Goal: Ask a question

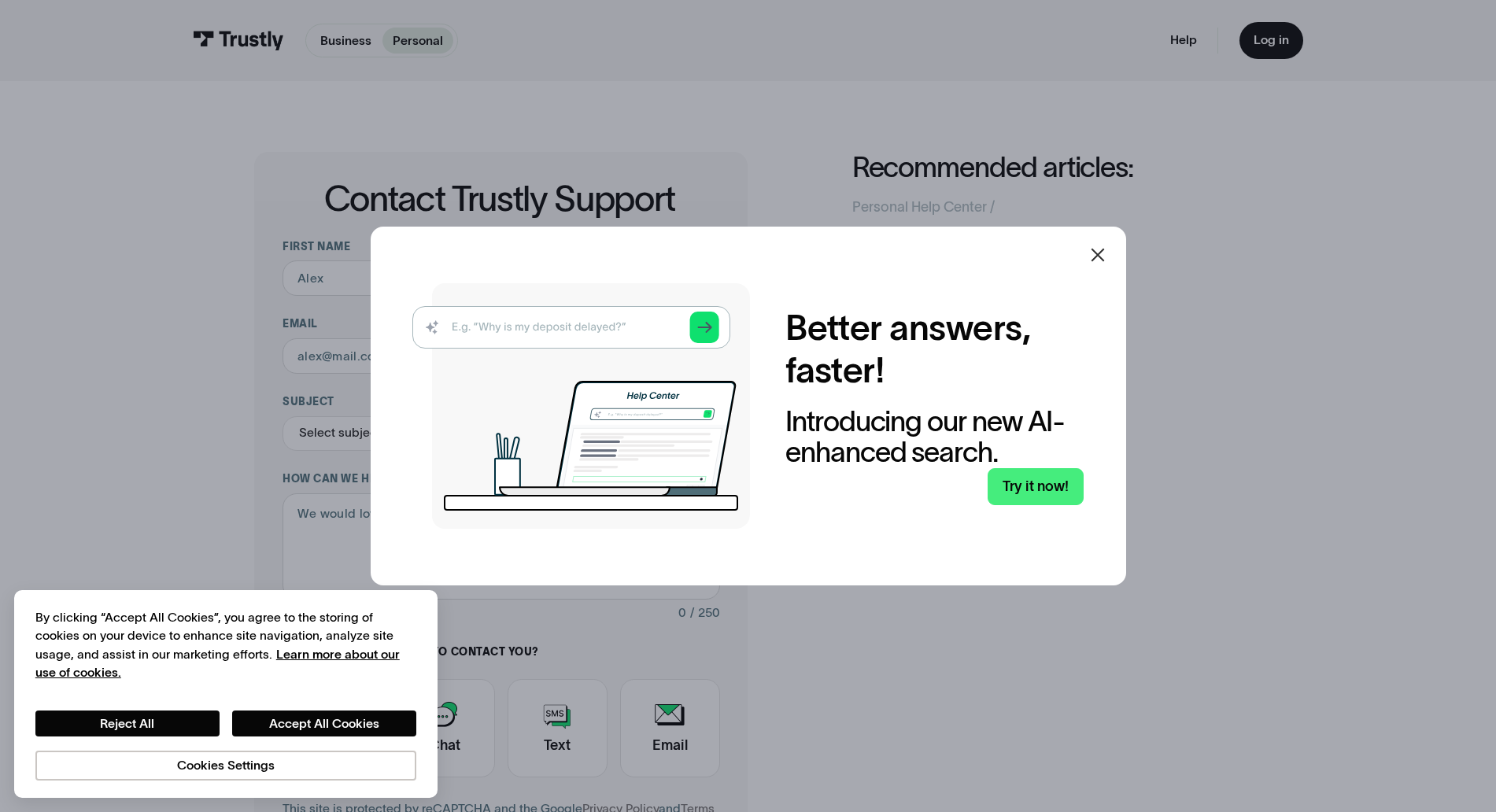
click at [1084, 259] on div "Better answers, faster! Introducing our new AI-enhanced search. Try it now!" at bounding box center [749, 405] width 755 height 358
click at [1098, 255] on icon at bounding box center [1098, 254] width 19 height 19
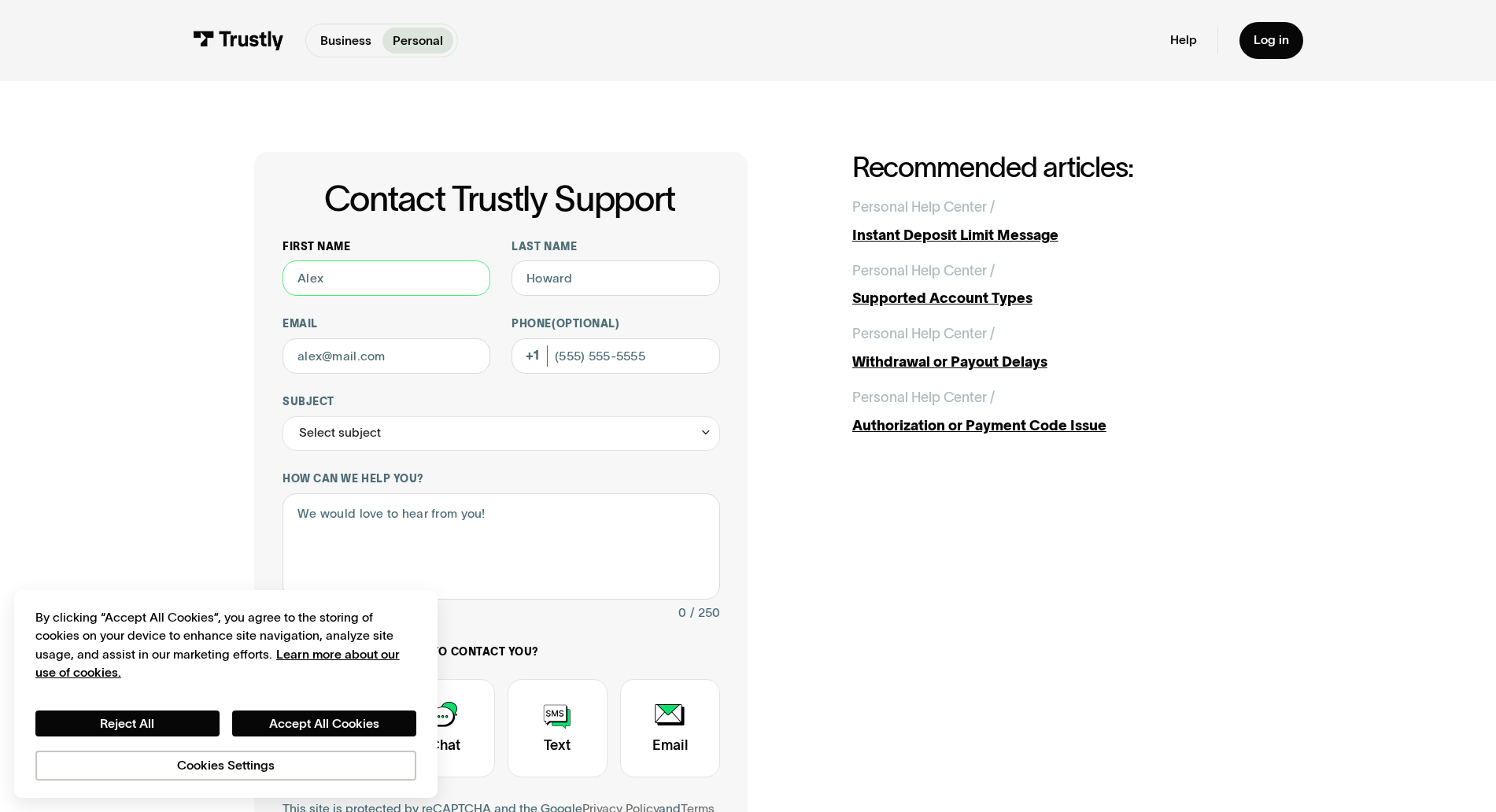
click at [453, 276] on input "First name" at bounding box center [386, 278] width 207 height 36
type input "[PERSON_NAME]"
type input "[EMAIL_ADDRESS][DOMAIN_NAME]"
drag, startPoint x: 672, startPoint y: 354, endPoint x: 542, endPoint y: 357, distance: 130.0
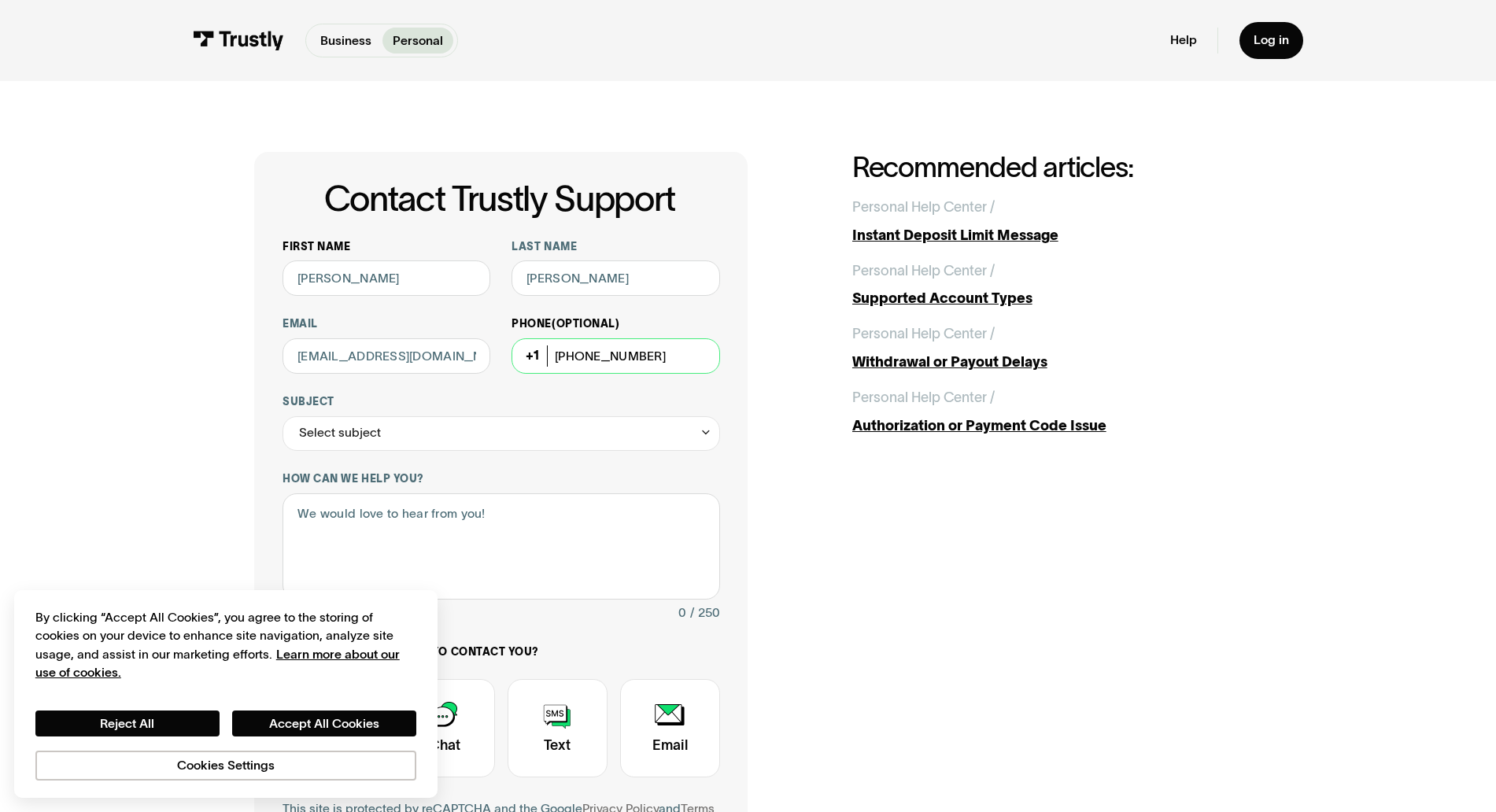
click at [542, 357] on div "Phone (Optional) [PHONE_NUMBER]" at bounding box center [615, 345] width 207 height 57
type input "[PHONE_NUMBER]"
click at [548, 419] on div "Select subject" at bounding box center [501, 434] width 437 height 36
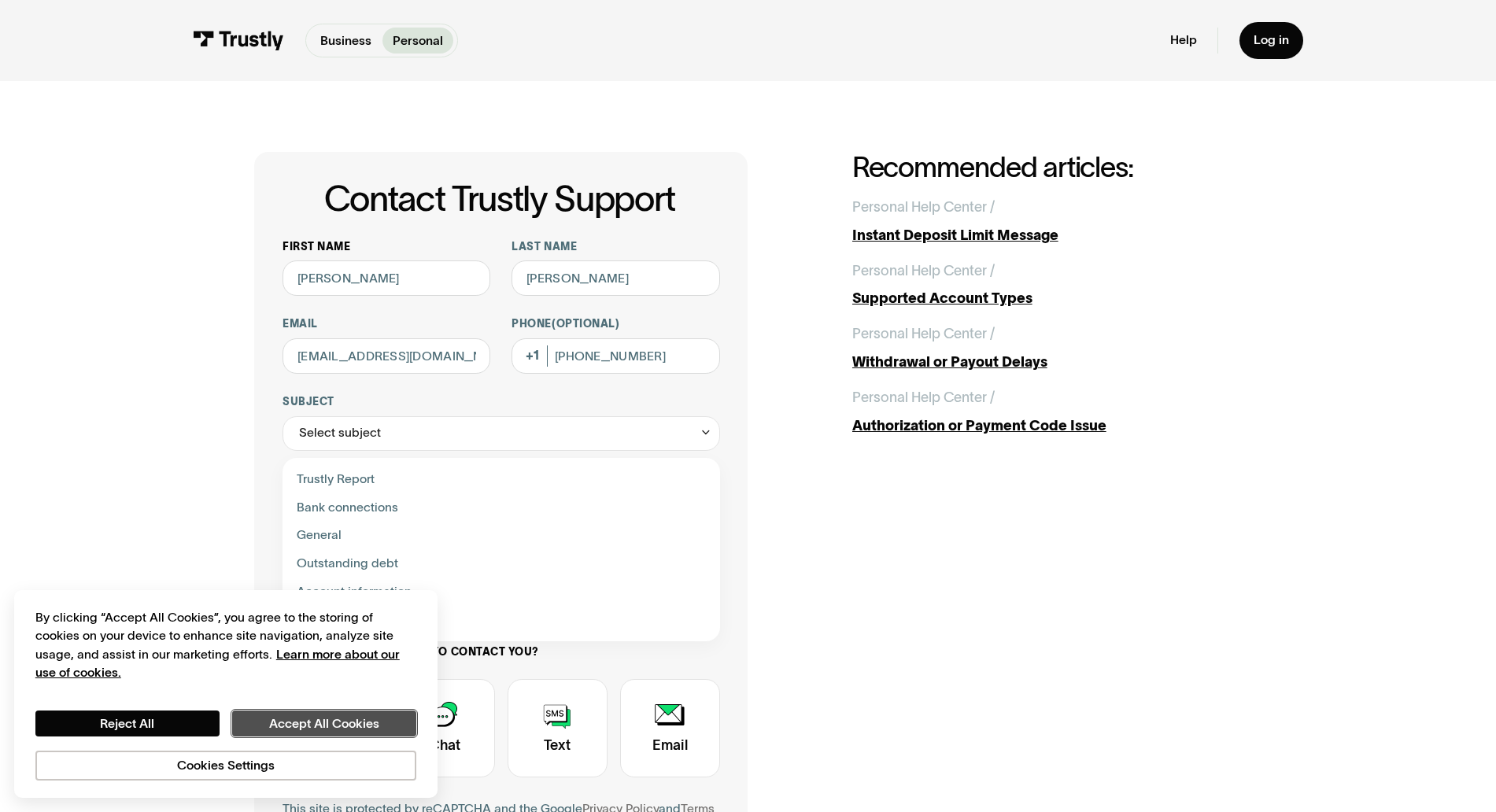
click at [260, 726] on button "Accept All Cookies" at bounding box center [324, 724] width 184 height 26
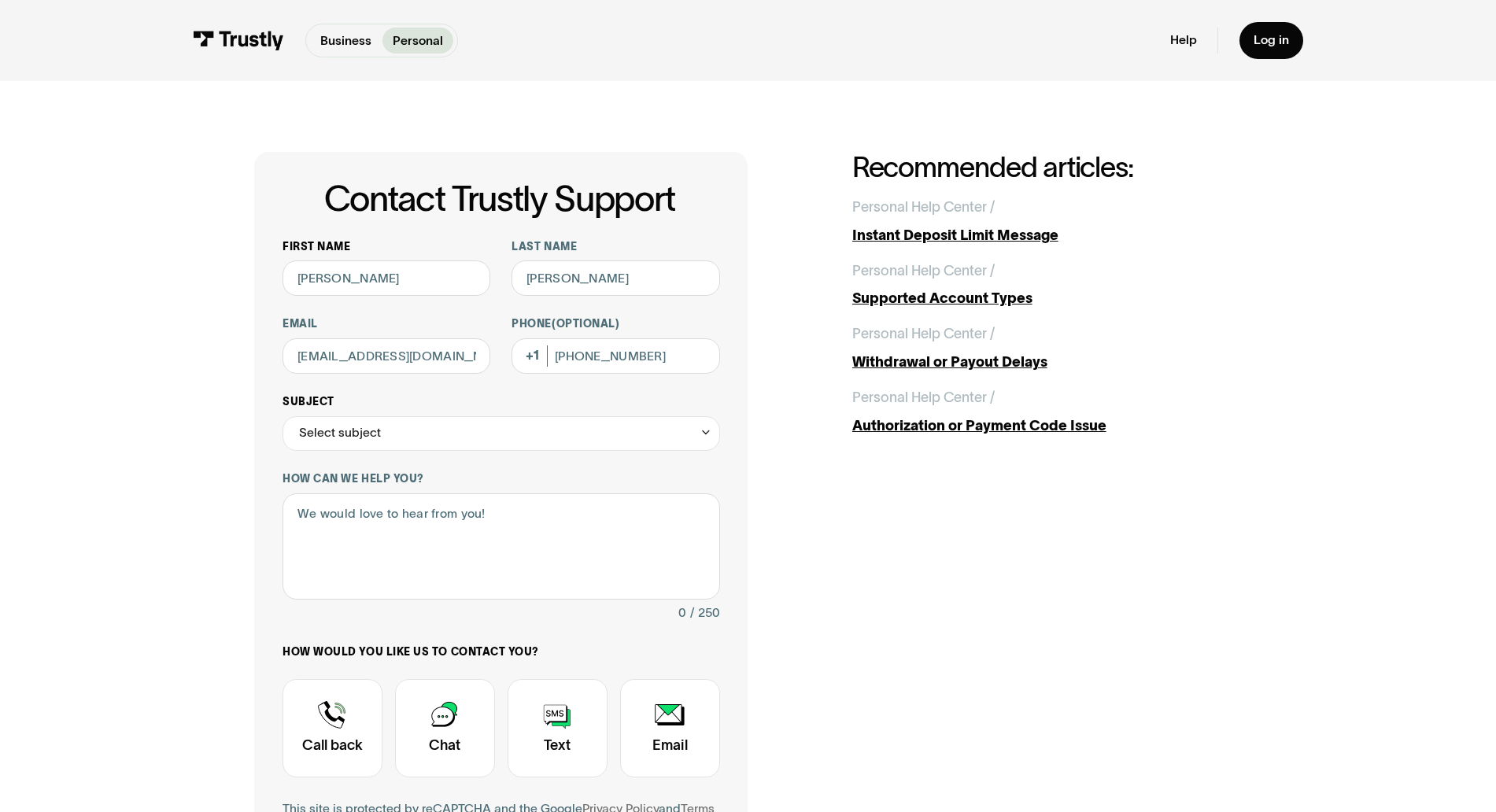
click at [403, 430] on div "Select subject" at bounding box center [501, 434] width 437 height 36
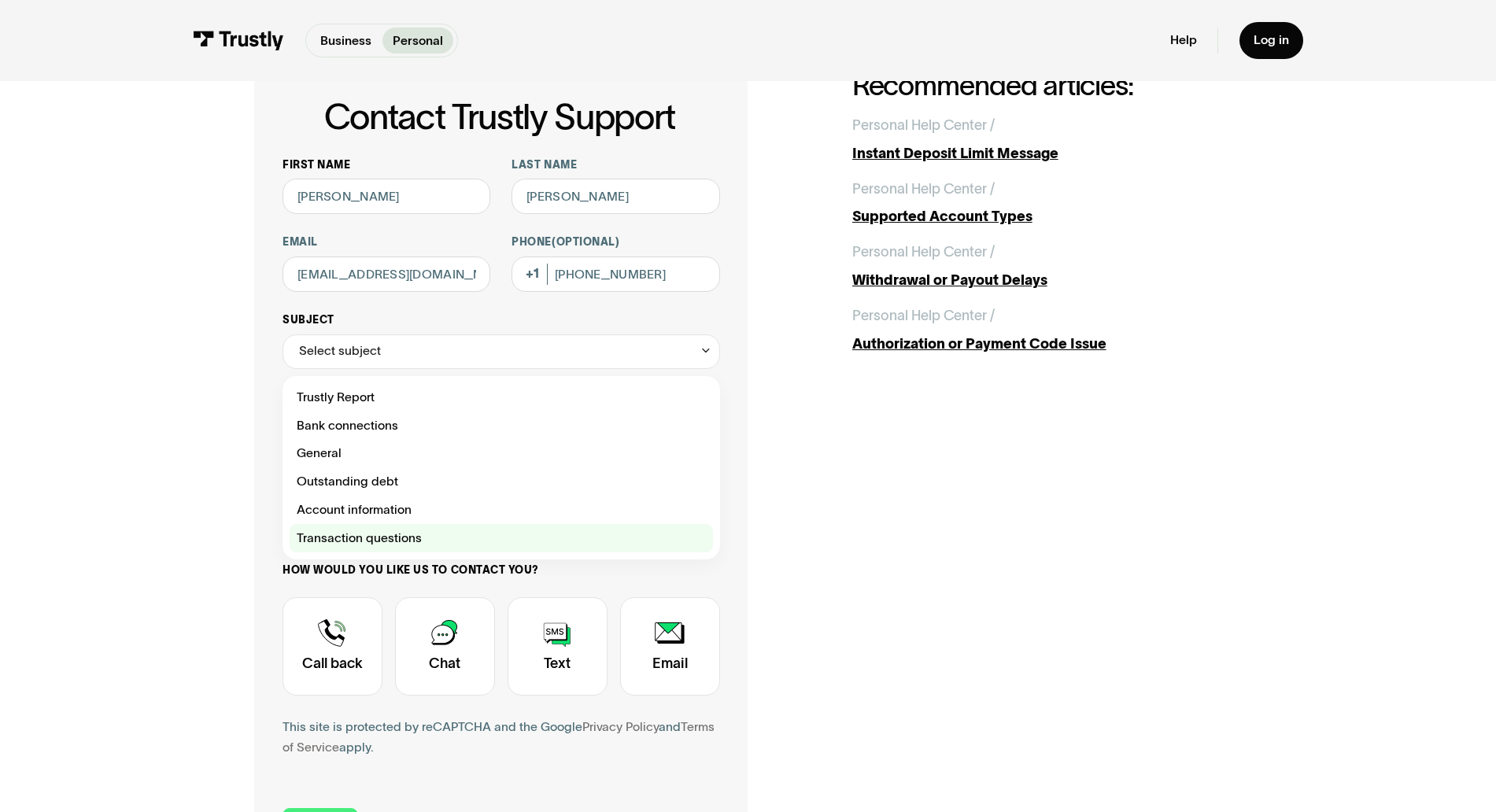
scroll to position [131, 0]
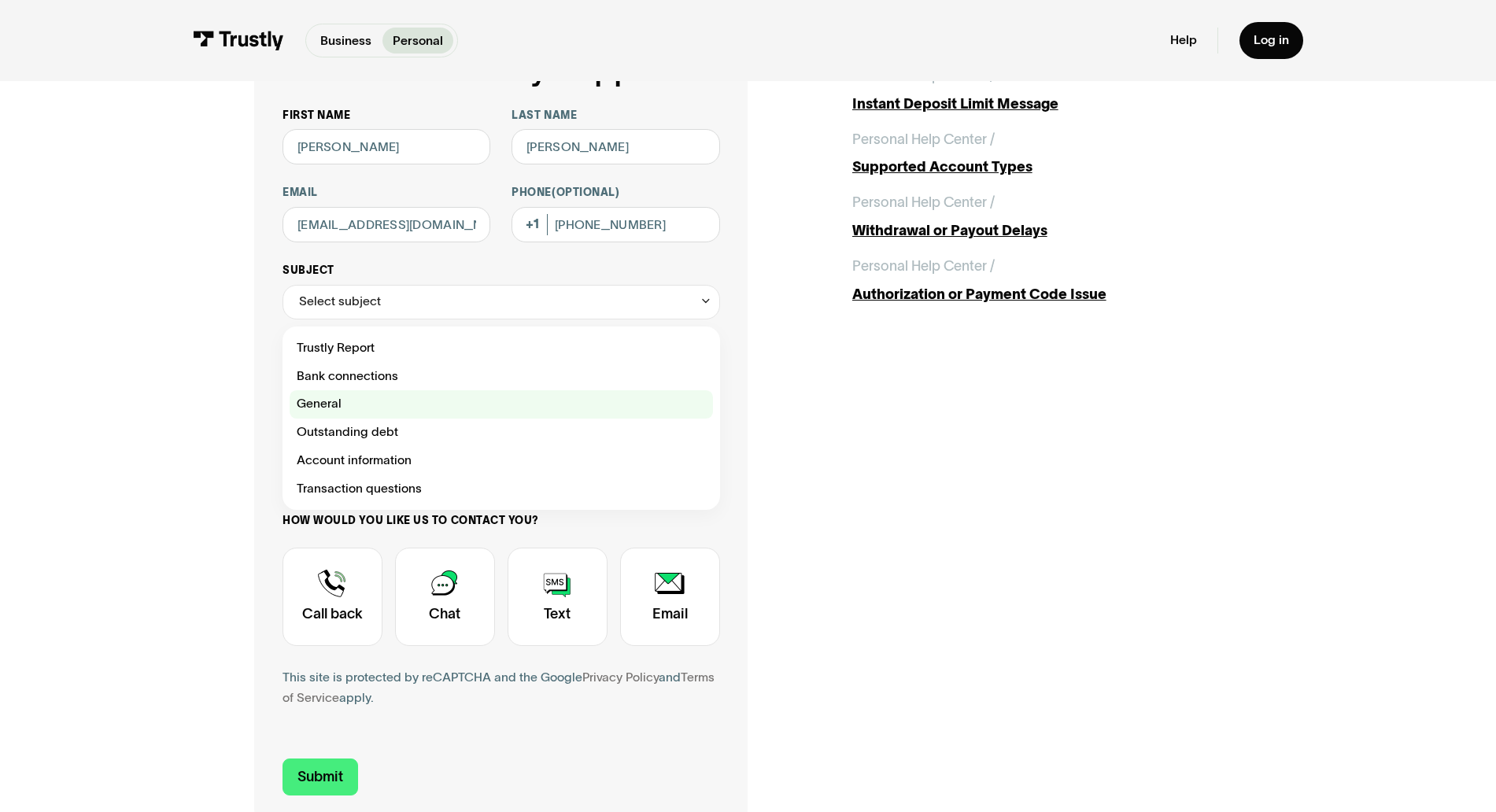
click at [395, 409] on div "Contact Trustly Support" at bounding box center [501, 404] width 423 height 28
type input "*******"
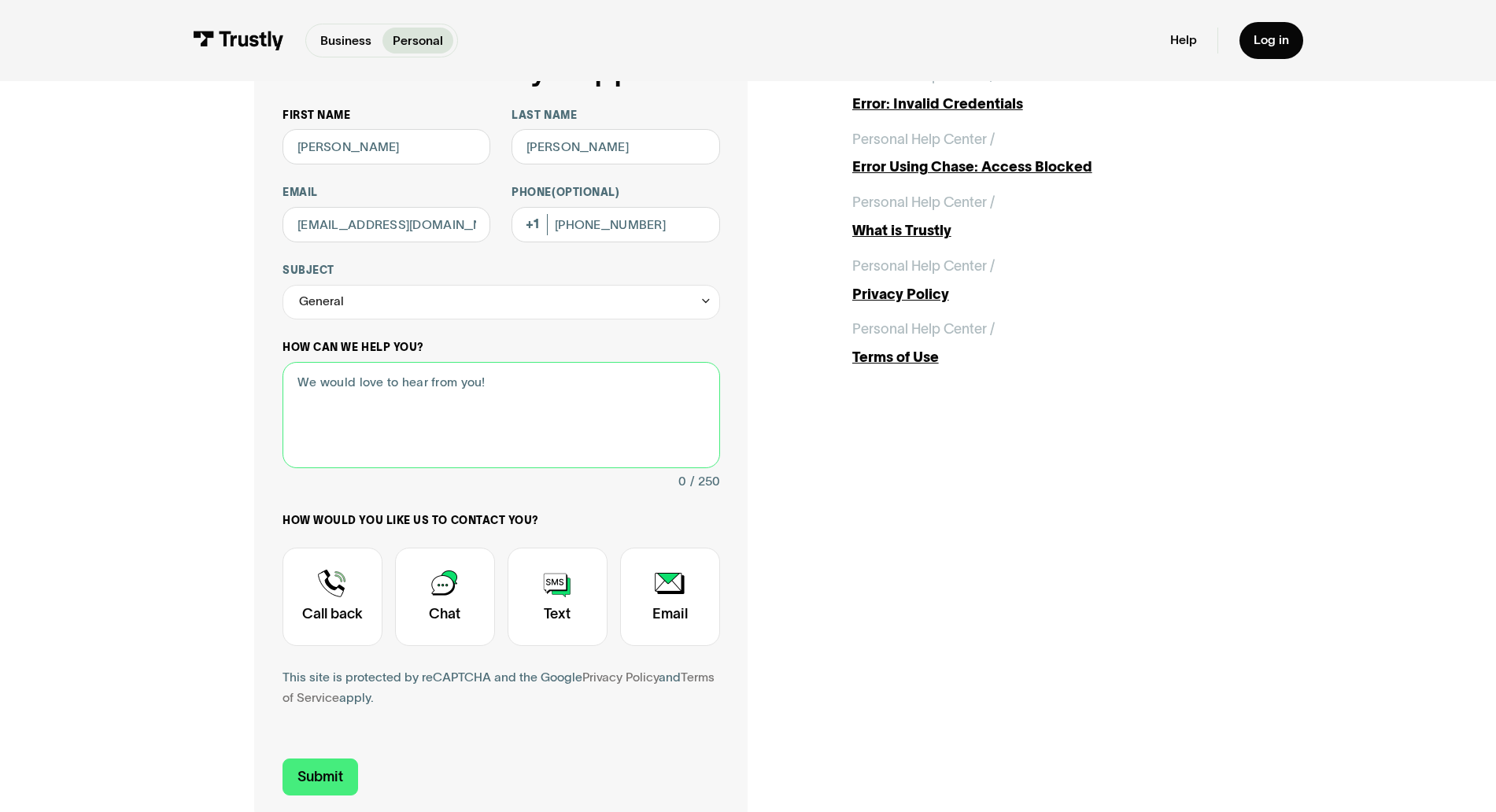
click at [426, 405] on textarea "How can we help you?" at bounding box center [501, 415] width 437 height 106
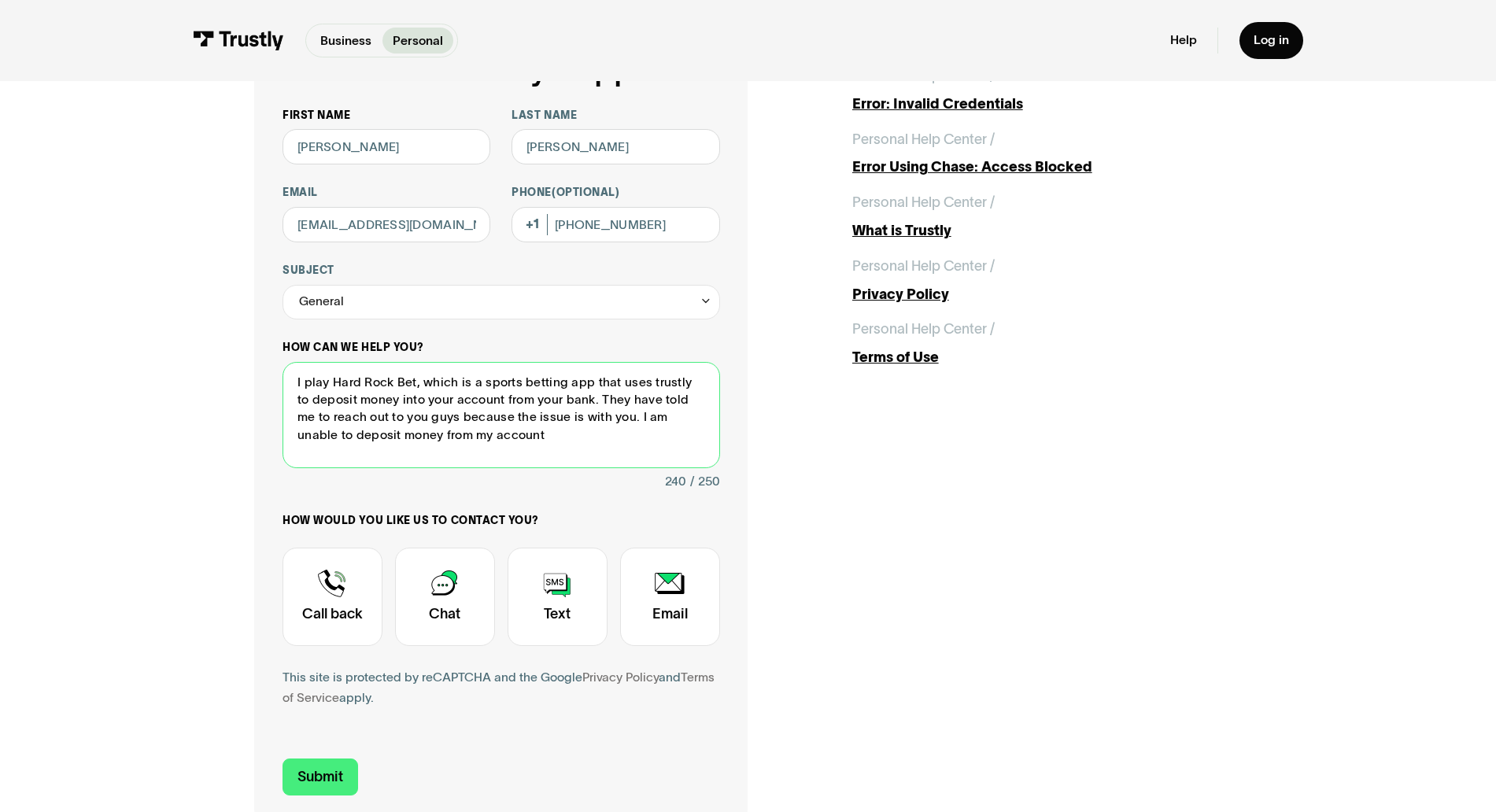
click at [601, 421] on textarea "I play Hard Rock Bet, which is a sports betting app that uses trustly to deposi…" at bounding box center [501, 415] width 437 height 106
click at [597, 423] on textarea "I play Hard Rock Bet, which is a sports betting app that uses trustly to deposi…" at bounding box center [501, 415] width 437 height 106
click at [606, 431] on textarea "I play Hard Rock Bet, which is a sports betting app that uses trustly to deposi…" at bounding box center [501, 415] width 437 height 106
click at [499, 441] on textarea "I play Hard Rock Bet, which is a sports betting app that uses trustly to deposi…" at bounding box center [501, 415] width 437 height 106
click at [559, 446] on textarea "I play Hard Rock Bet, which is a sports betting app that uses trustly to deposi…" at bounding box center [501, 415] width 437 height 106
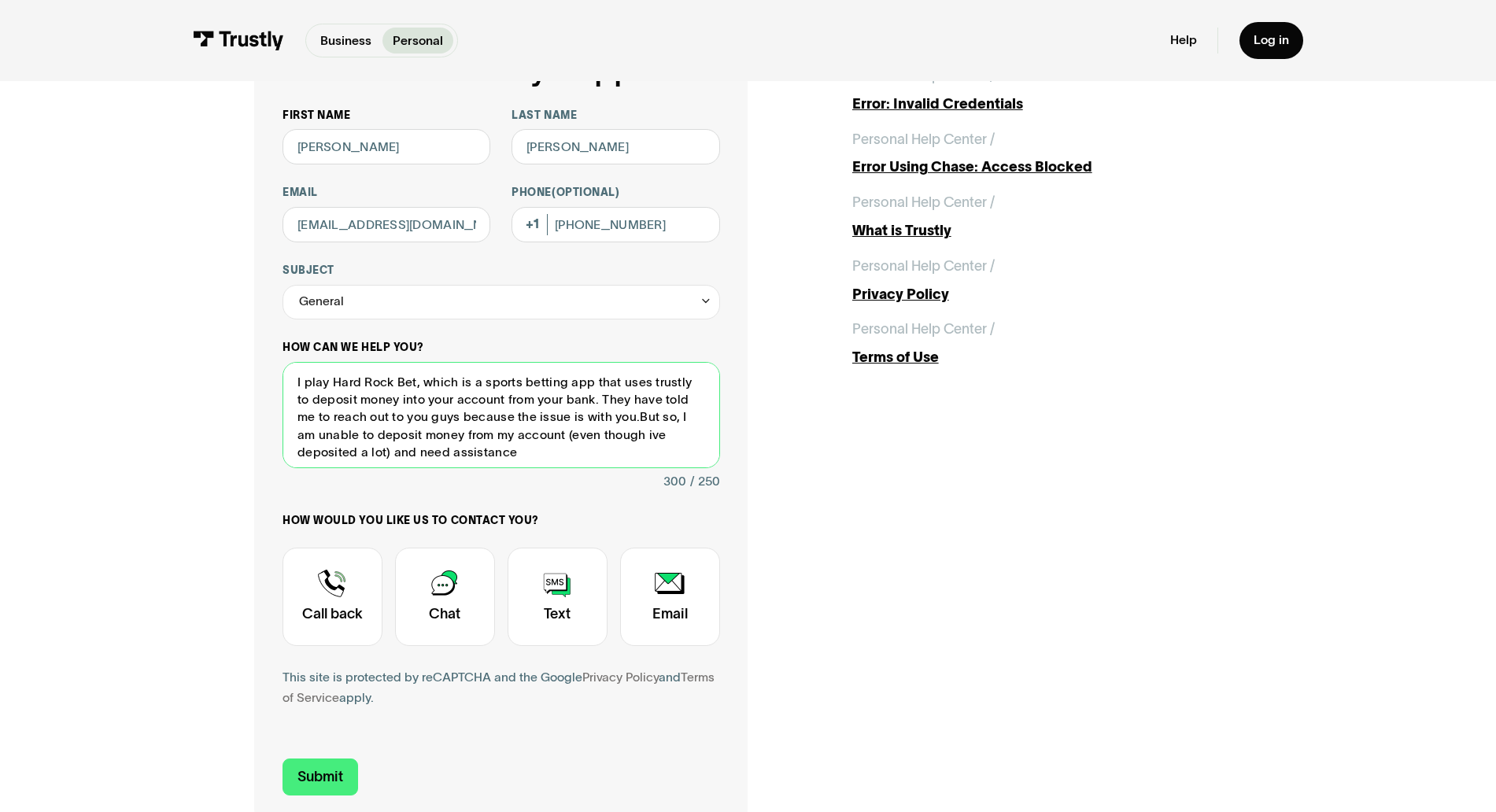
click at [558, 451] on textarea "I play Hard Rock Bet, which is a sports betting app that uses trustly to deposi…" at bounding box center [501, 415] width 437 height 106
type textarea "I play Hard Rock Bet, which is a sports betting app that uses trustly to deposi…"
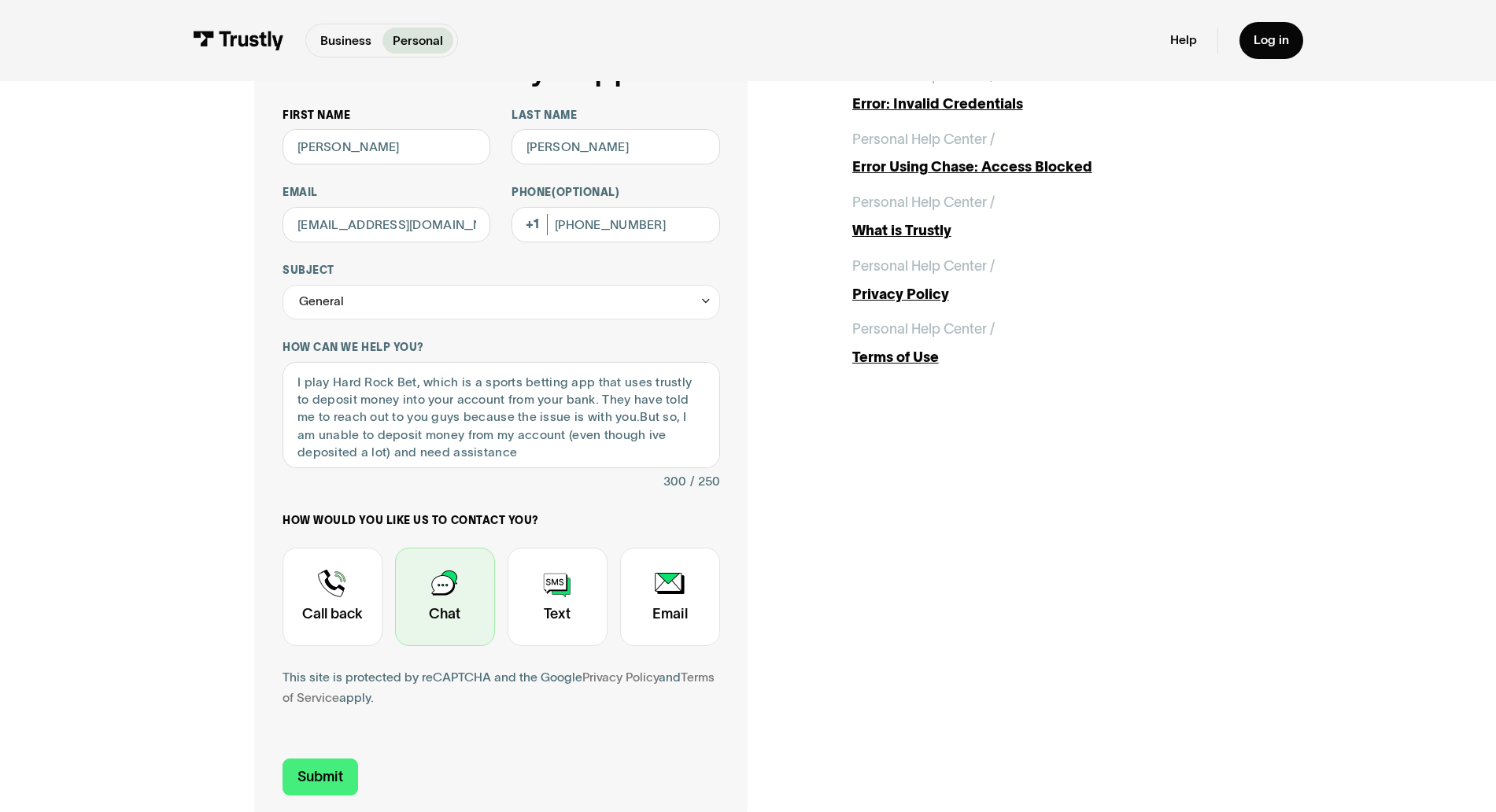
click at [461, 596] on div "Contact Trustly Support" at bounding box center [445, 596] width 100 height 98
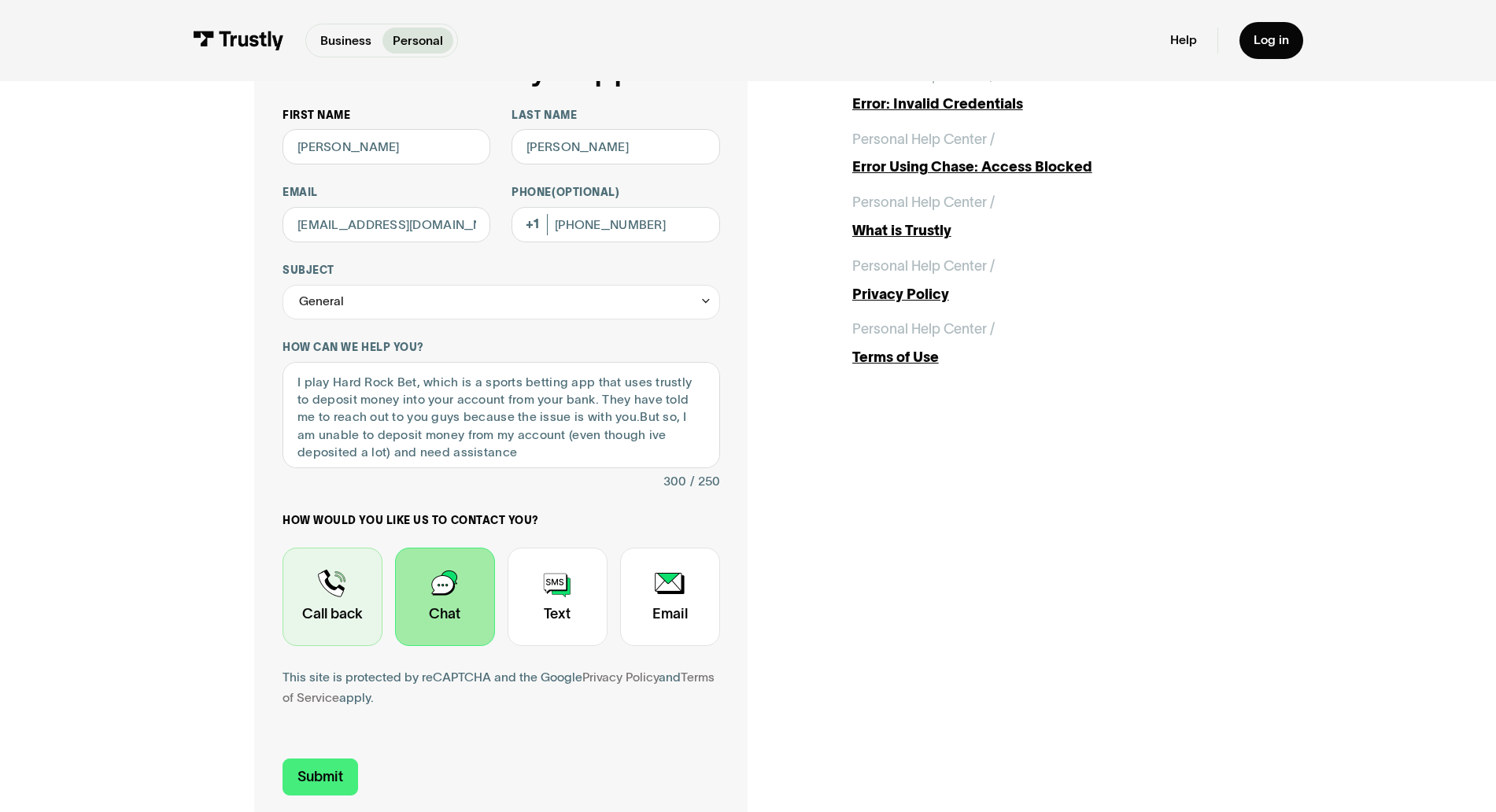
click at [338, 602] on div "Contact Trustly Support" at bounding box center [332, 596] width 100 height 98
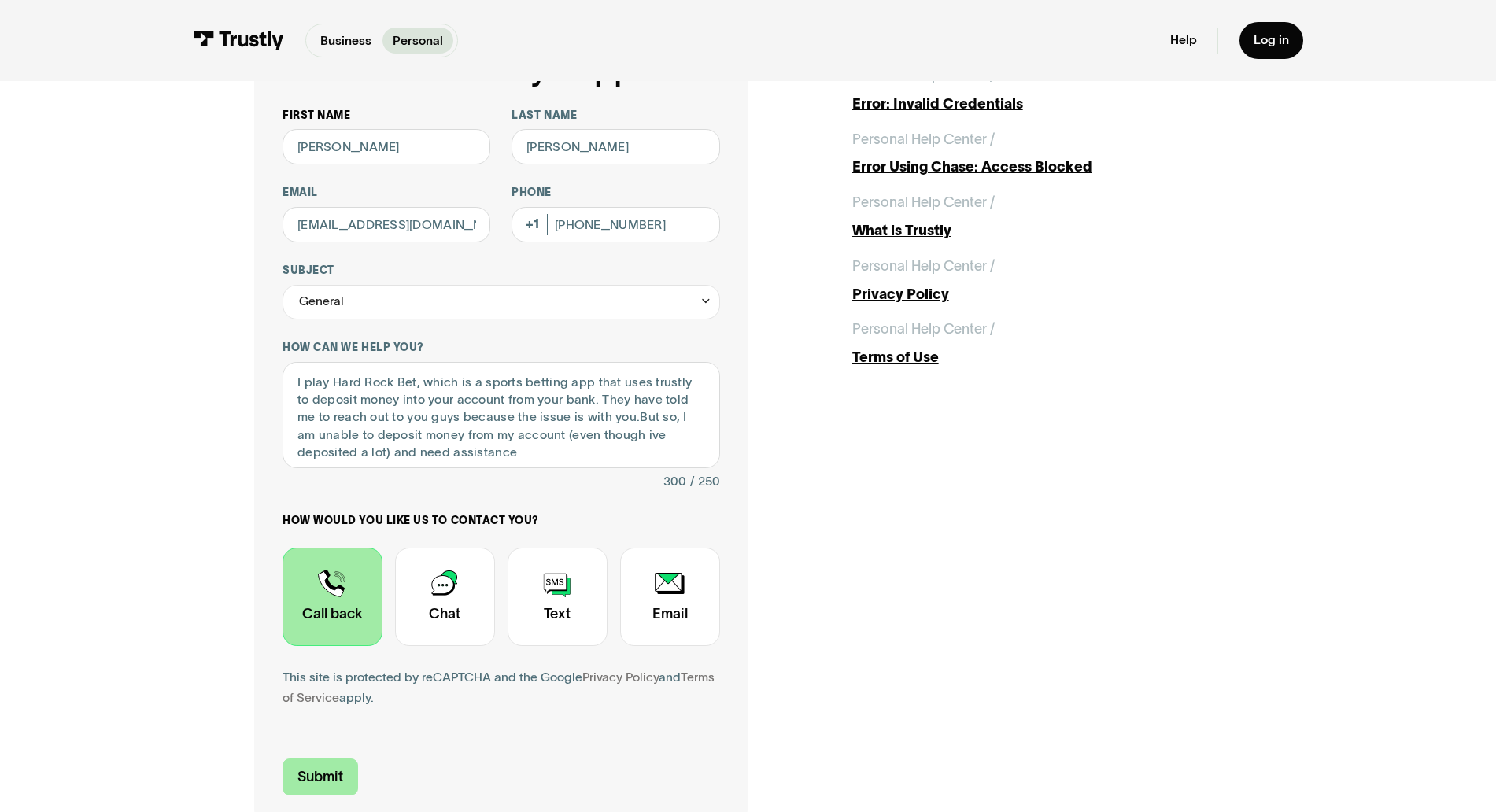
click at [323, 786] on input "Submit" at bounding box center [320, 776] width 75 height 37
type input "[PHONE_NUMBER]"
